Goal: Task Accomplishment & Management: Use online tool/utility

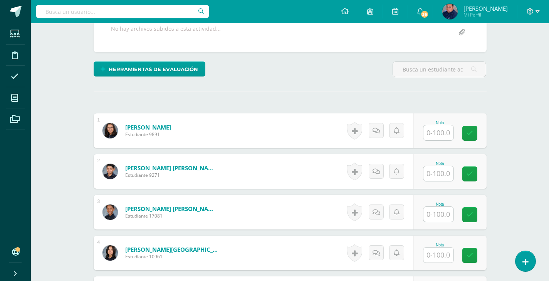
scroll to position [200, 0]
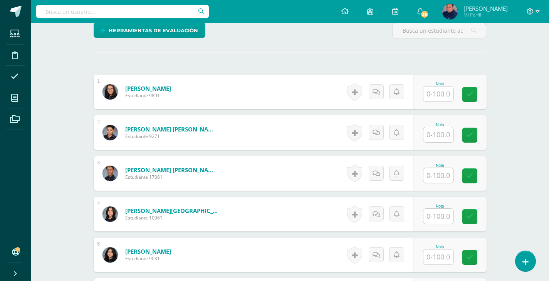
click at [435, 136] on input "text" at bounding box center [438, 134] width 30 height 15
type input "95"
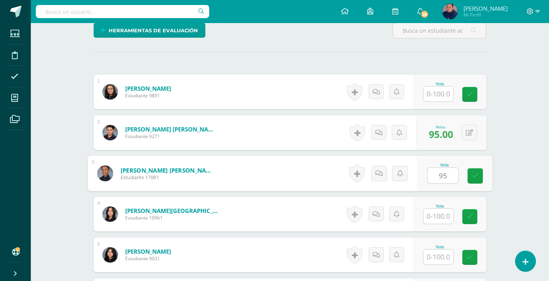
scroll to position [201, 0]
type input "95"
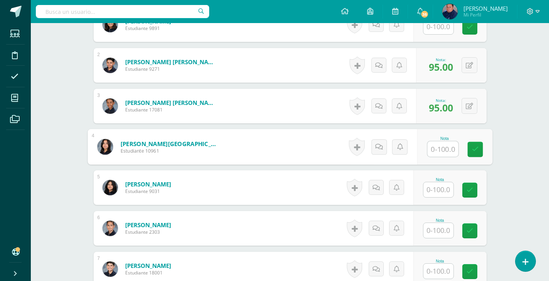
scroll to position [278, 0]
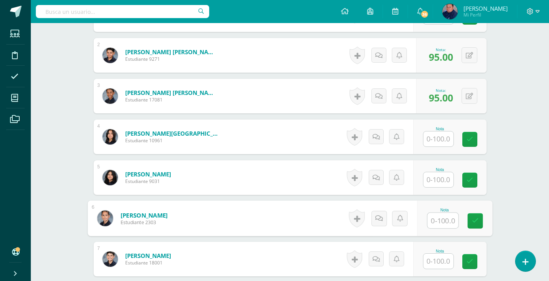
click at [441, 224] on input "text" at bounding box center [442, 220] width 31 height 15
type input "98"
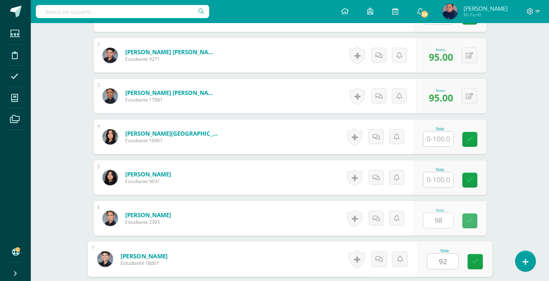
type input "92"
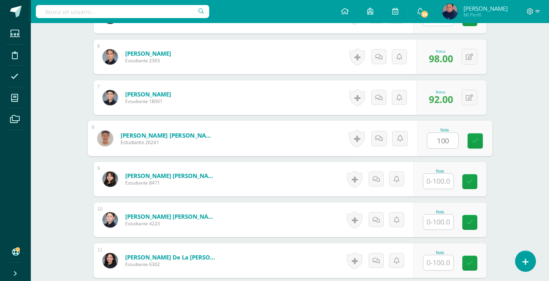
type input "100"
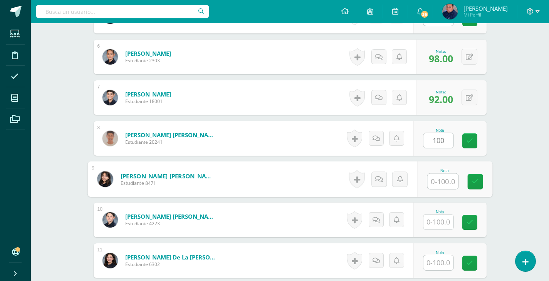
click at [433, 222] on input "text" at bounding box center [438, 222] width 30 height 15
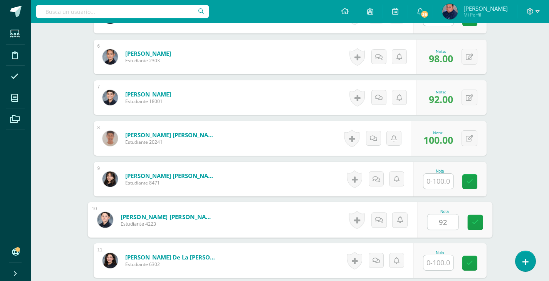
type input "92"
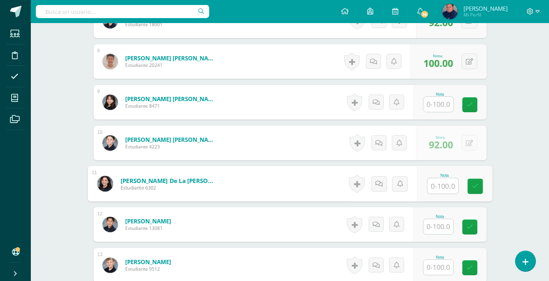
scroll to position [555, 0]
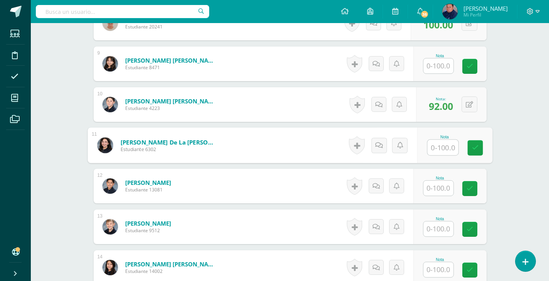
click at [436, 188] on input "text" at bounding box center [438, 188] width 30 height 15
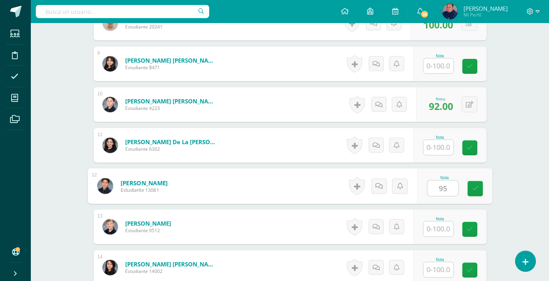
type input "95"
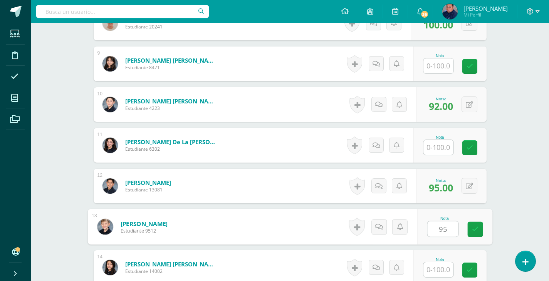
type input "95"
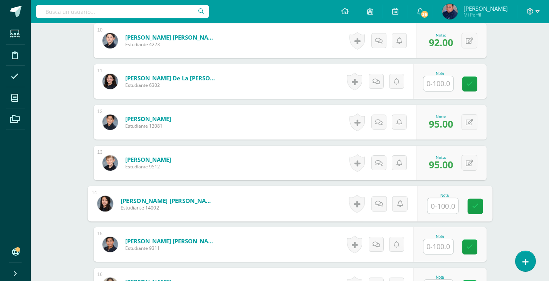
scroll to position [632, 0]
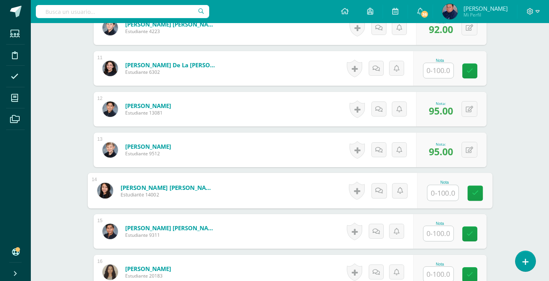
click at [441, 231] on input "text" at bounding box center [438, 233] width 30 height 15
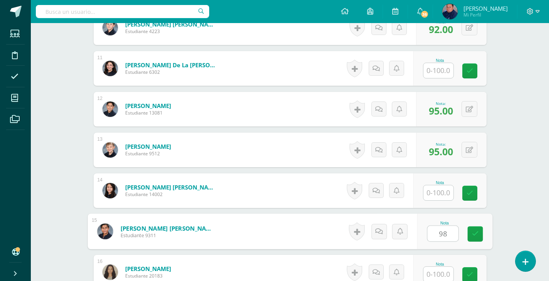
type input "98"
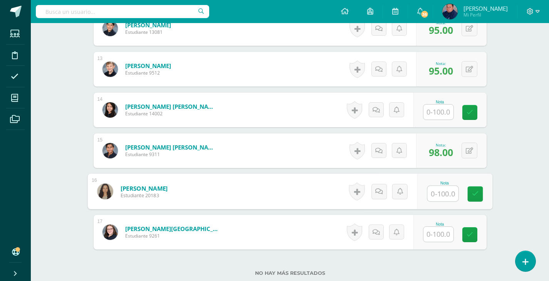
scroll to position [769, 0]
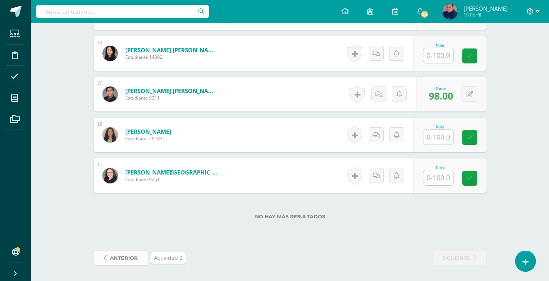
click at [129, 261] on span "anterior" at bounding box center [124, 258] width 28 height 14
